Goal: Task Accomplishment & Management: Manage account settings

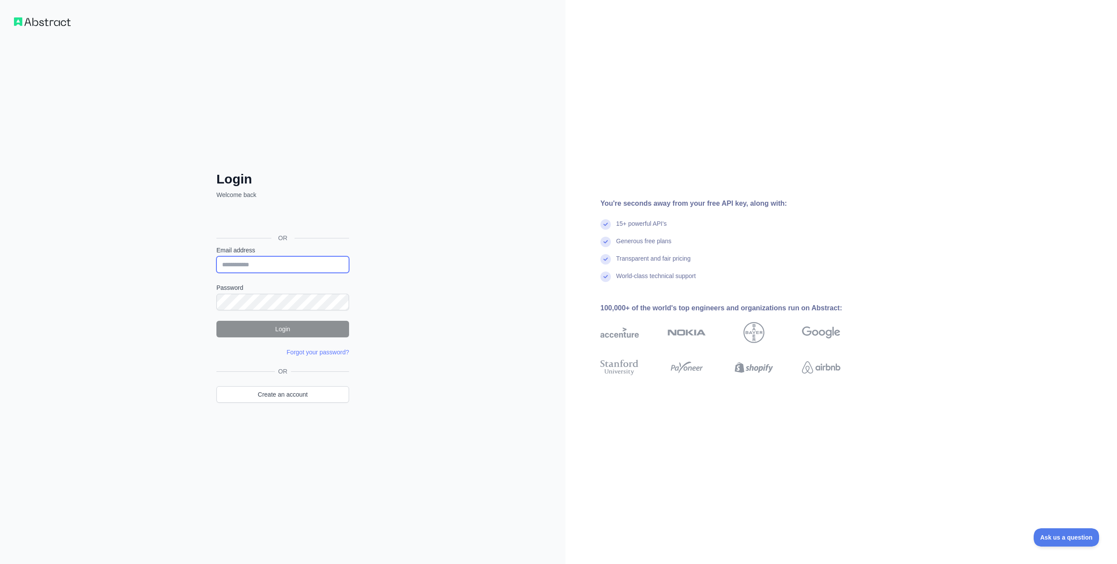
click at [283, 259] on input "Email address" at bounding box center [282, 264] width 133 height 17
type input "**********"
click at [262, 333] on button "Login" at bounding box center [282, 329] width 133 height 17
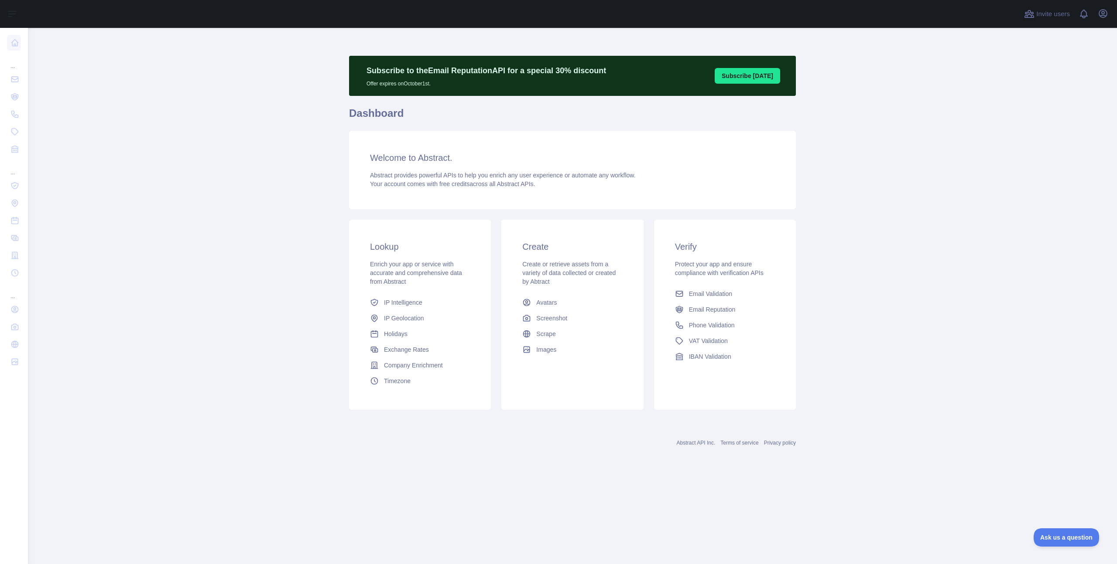
click at [139, 157] on main "Subscribe to the Email Reputation API for a special 30 % discount Offer expires…" at bounding box center [572, 296] width 1089 height 536
click at [157, 131] on main "Subscribe to the Email Reputation API for a special 30 % discount Offer expires…" at bounding box center [572, 296] width 1089 height 536
click at [1105, 17] on icon "button" at bounding box center [1102, 13] width 10 height 10
click at [1030, 90] on button "Billing" at bounding box center [1061, 95] width 98 height 16
